Goal: Navigation & Orientation: Find specific page/section

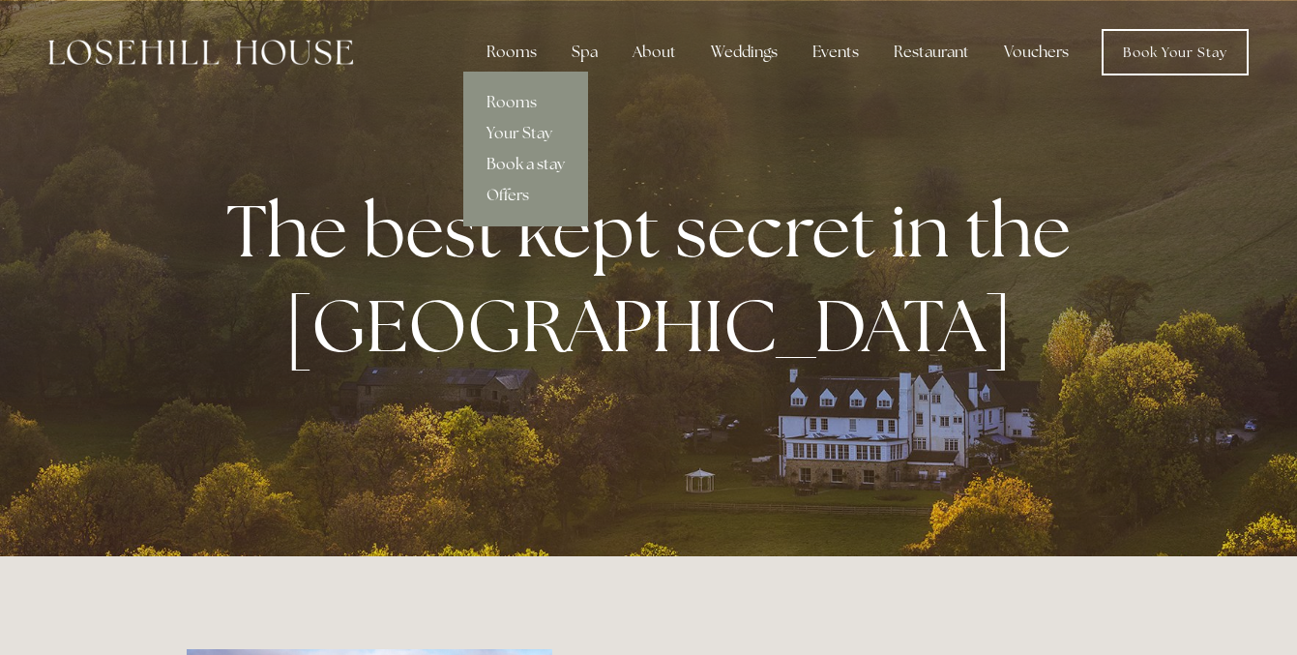
click at [512, 163] on link "Book a stay" at bounding box center [525, 164] width 125 height 31
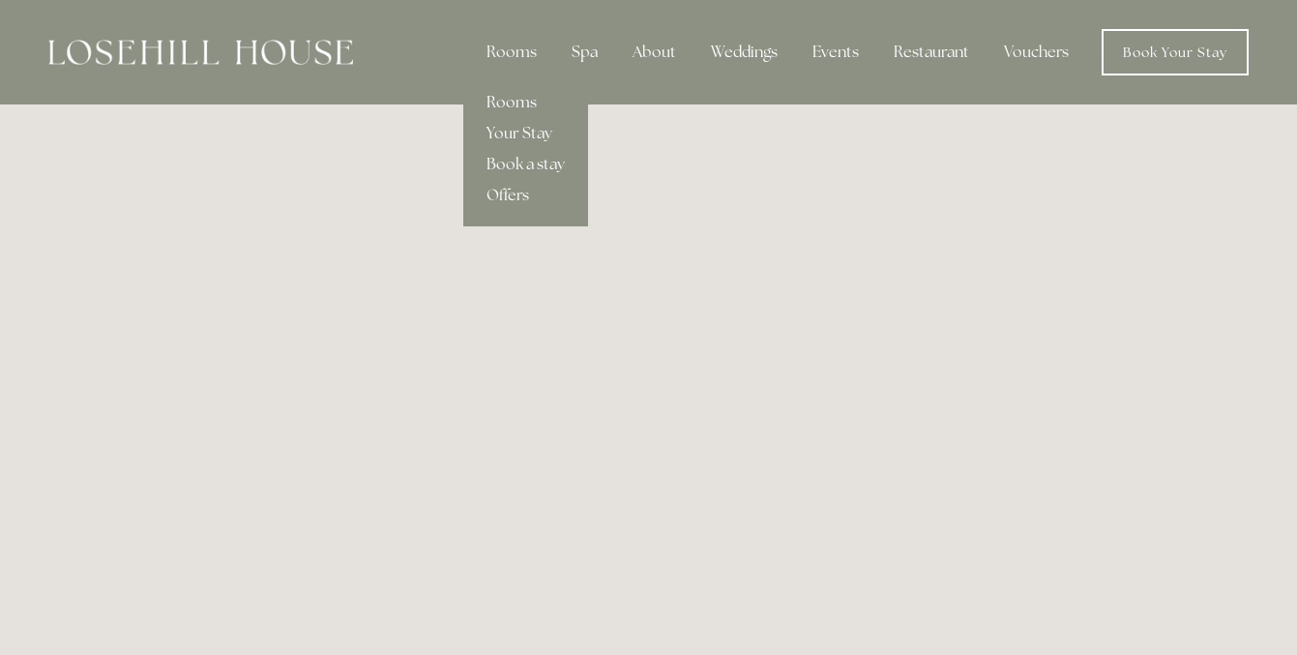
click at [516, 101] on link "Rooms" at bounding box center [525, 102] width 125 height 31
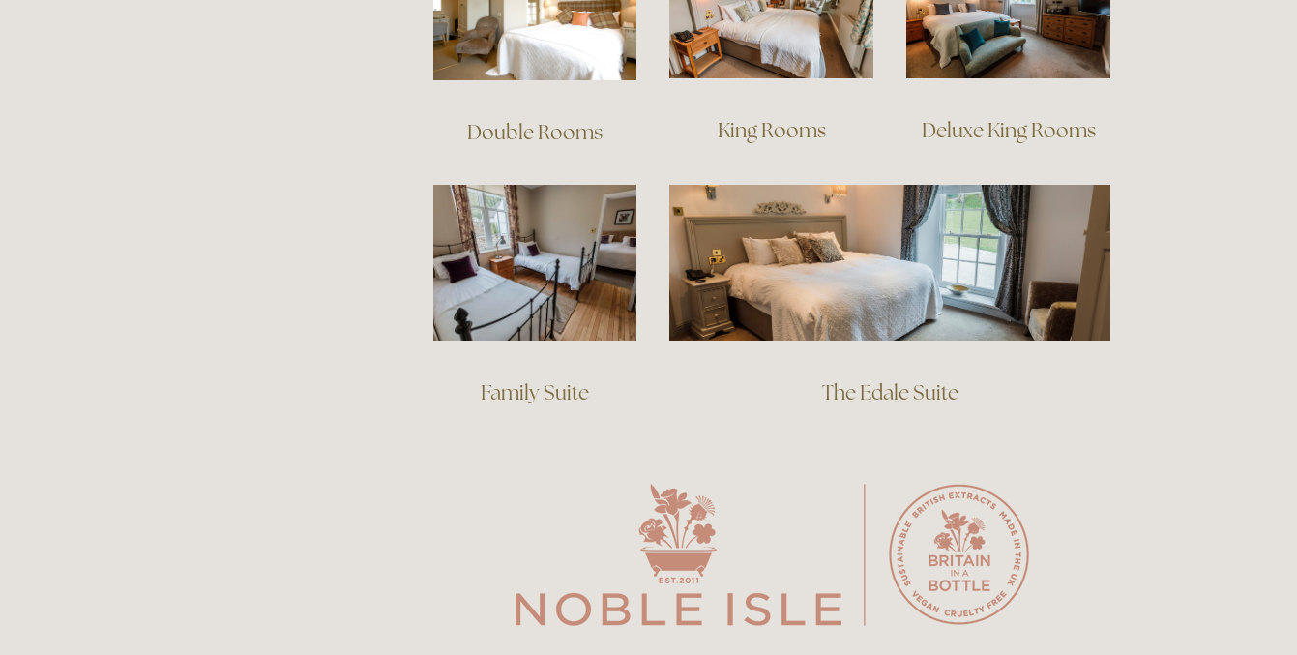
scroll to position [1482, 0]
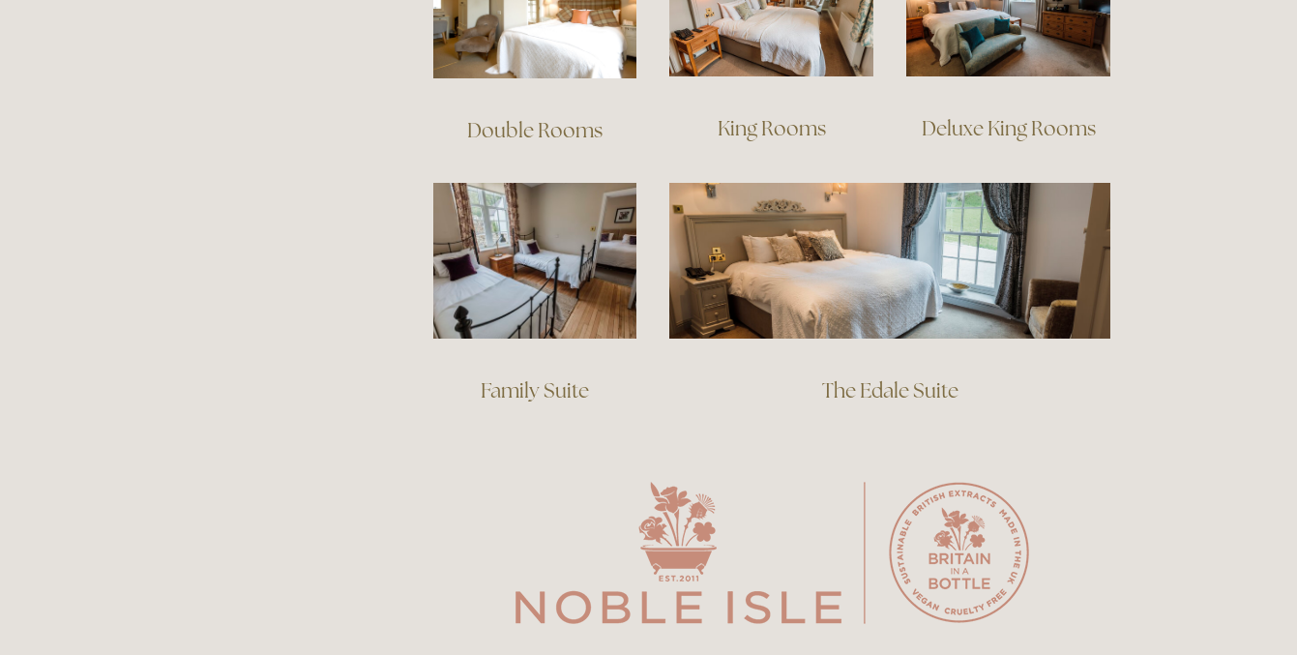
click at [506, 377] on link "Family Suite" at bounding box center [535, 390] width 108 height 26
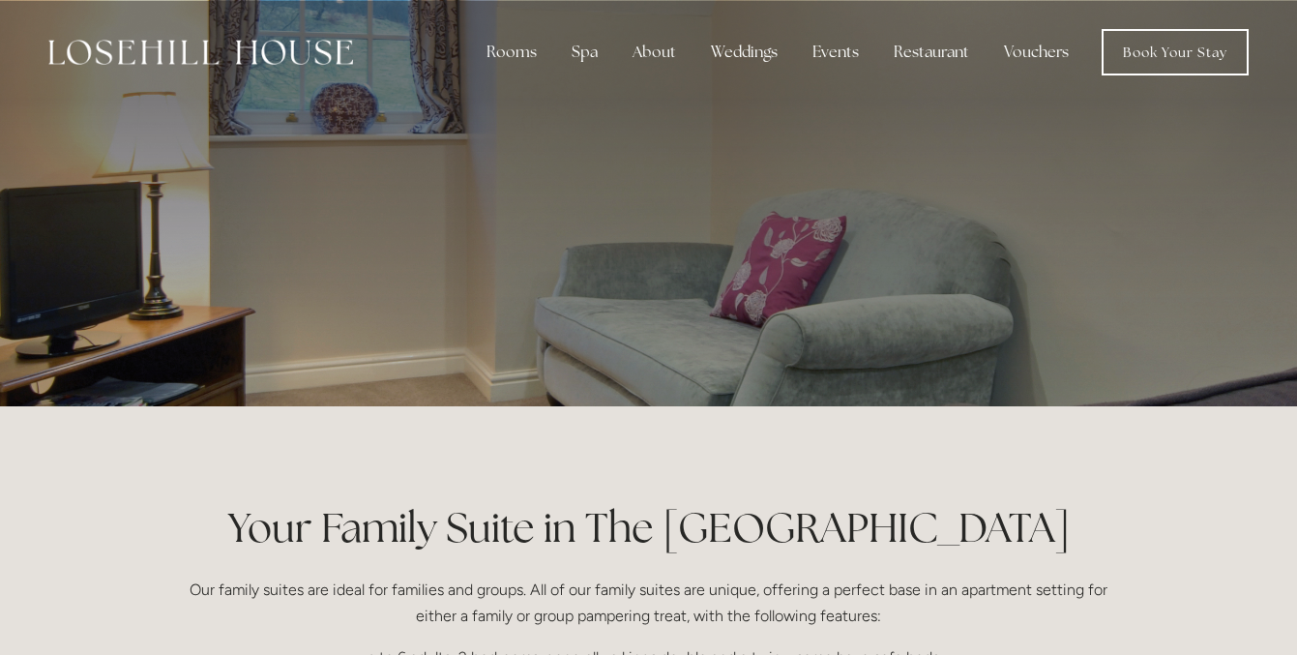
click at [289, 54] on img at bounding box center [200, 52] width 305 height 25
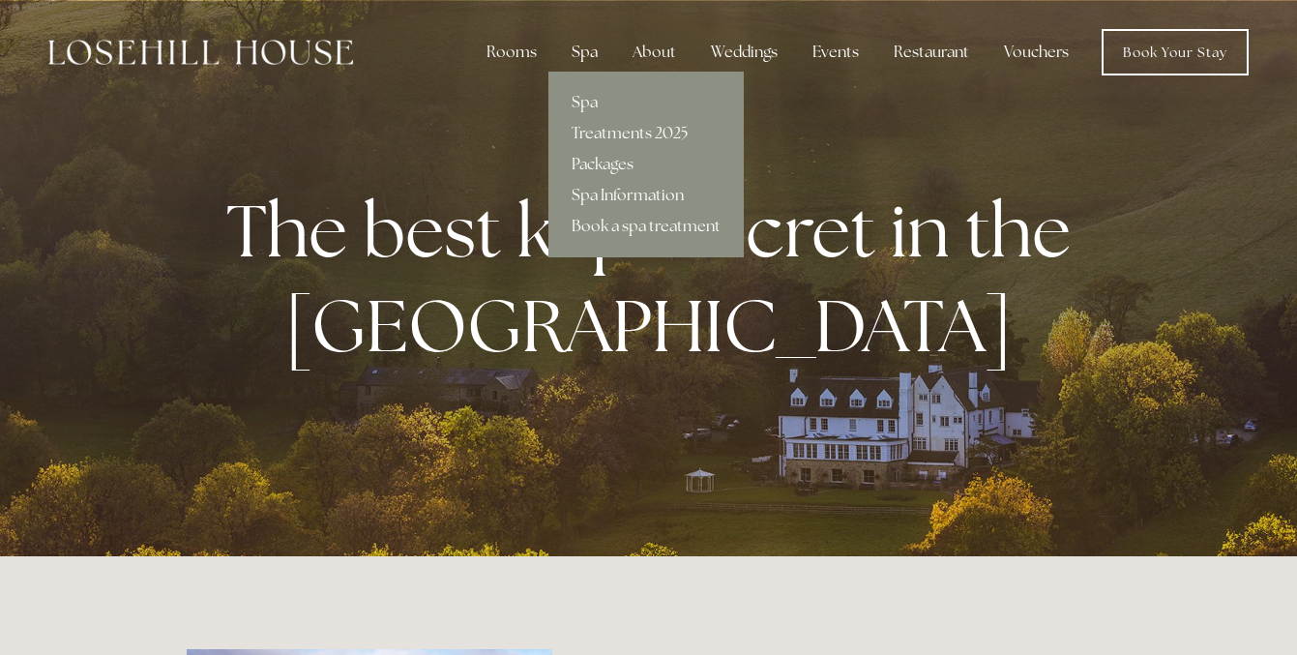
click at [591, 50] on div "Spa" at bounding box center [584, 52] width 57 height 39
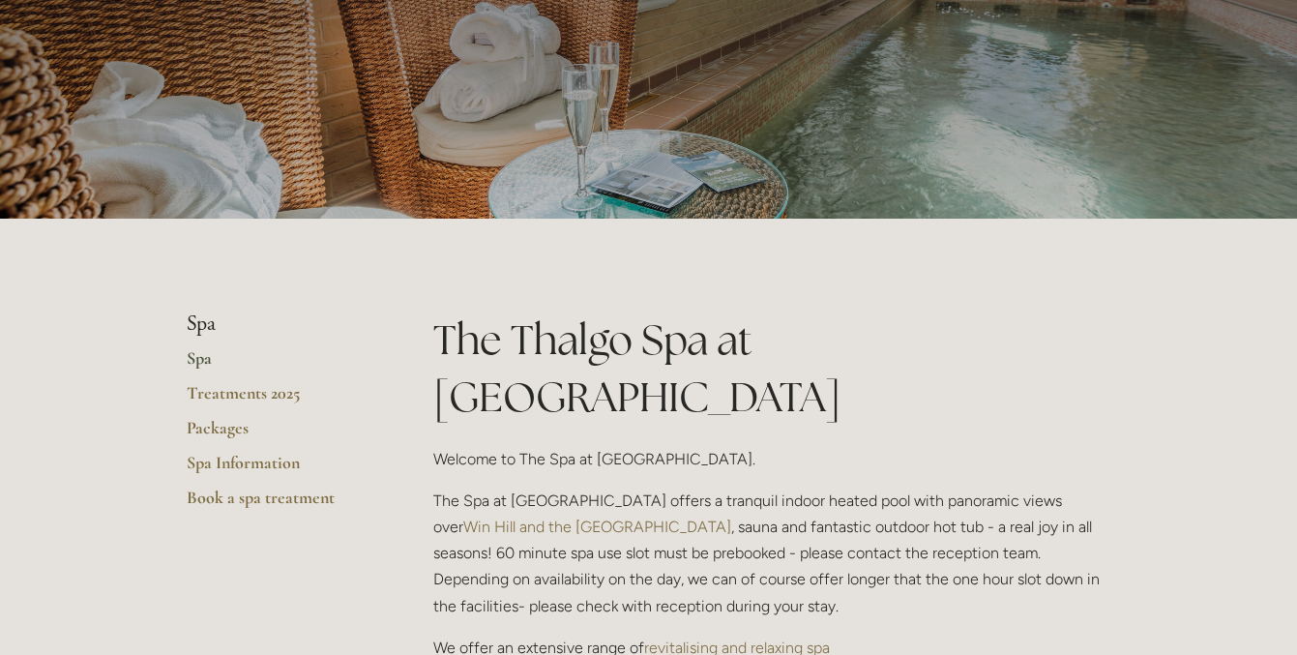
scroll to position [198, 0]
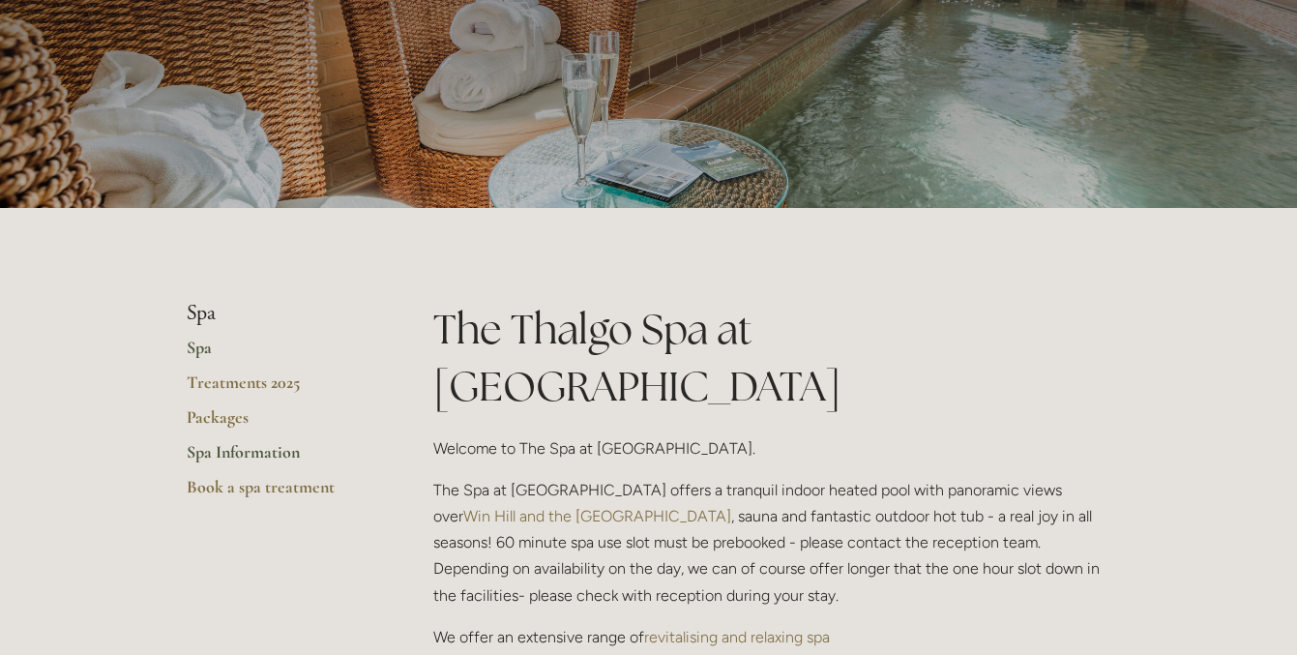
click at [282, 450] on link "Spa Information" at bounding box center [279, 458] width 185 height 35
